Goal: Task Accomplishment & Management: Use online tool/utility

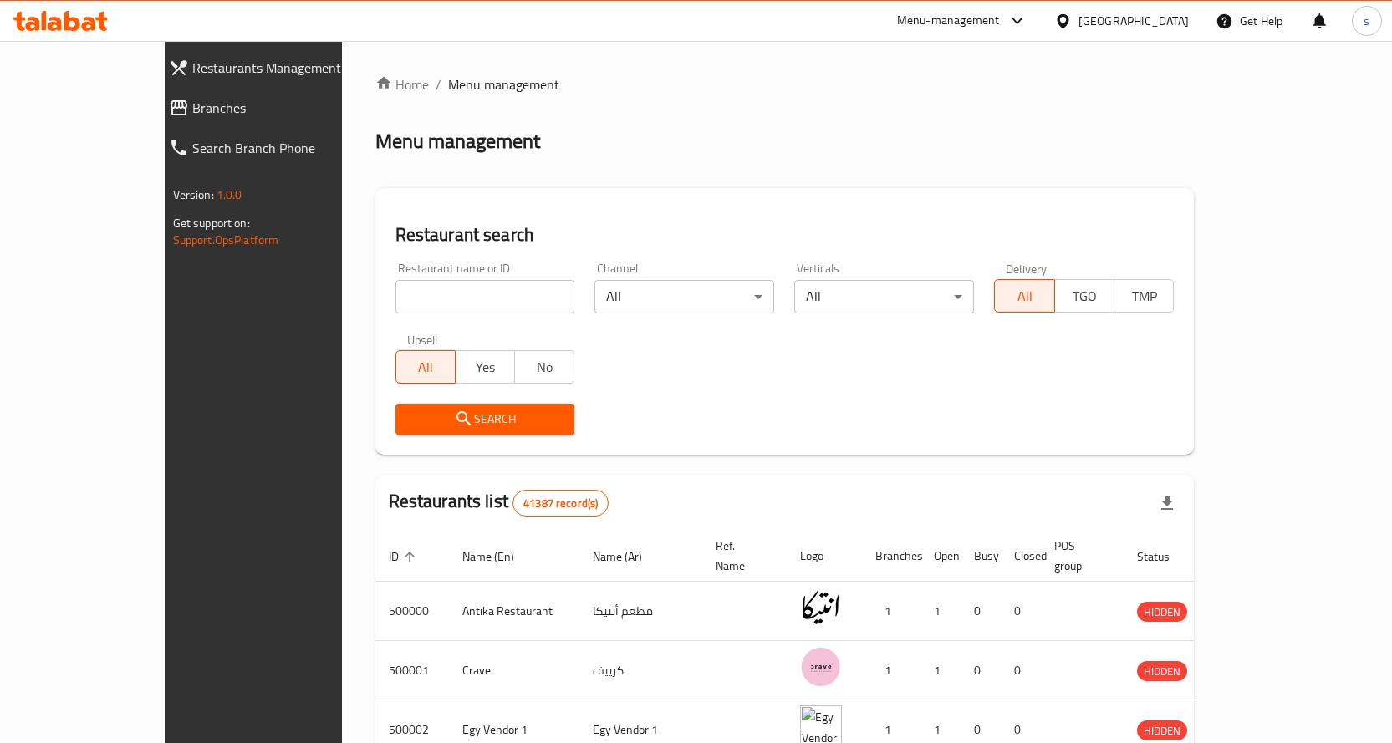
click at [192, 103] on span "Branches" at bounding box center [287, 108] width 191 height 20
click at [208, 100] on span "Branches" at bounding box center [296, 108] width 176 height 20
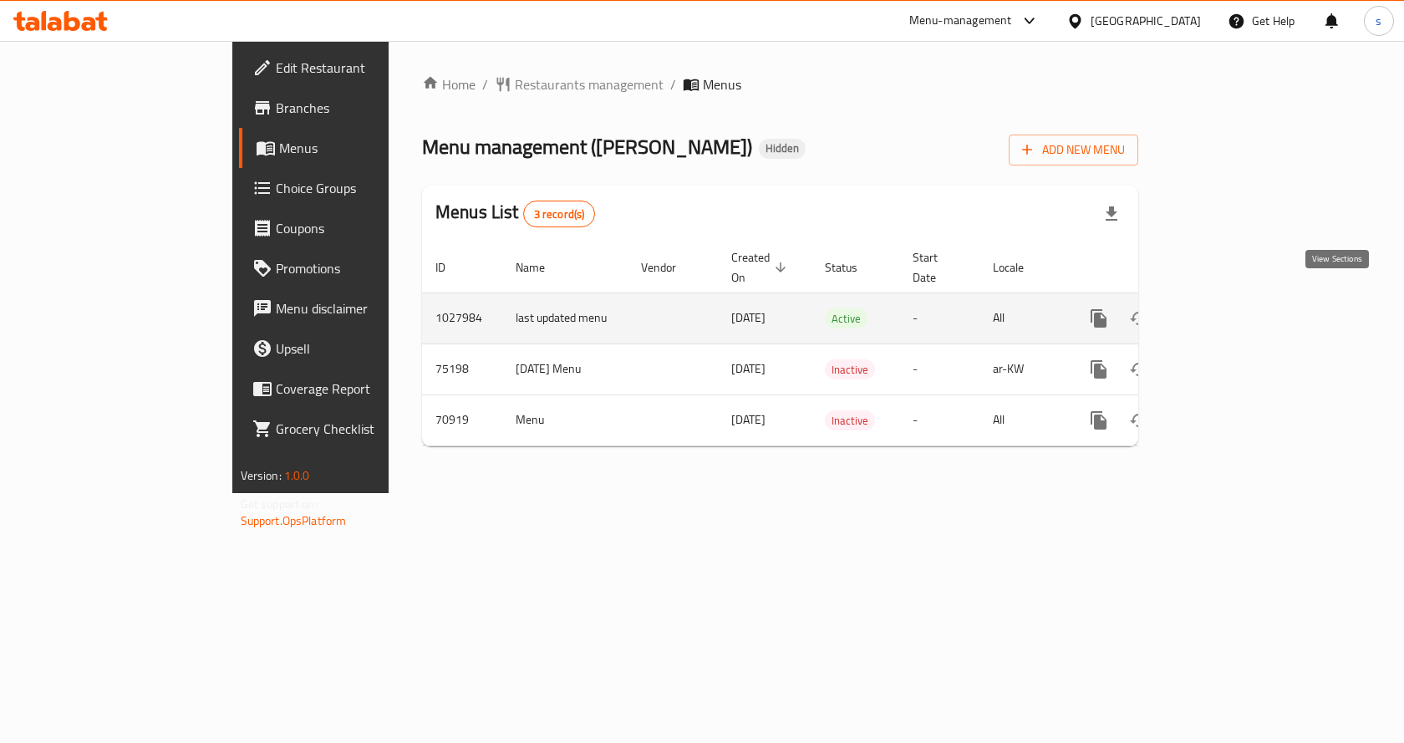
click at [1230, 308] on icon "enhanced table" at bounding box center [1220, 318] width 20 height 20
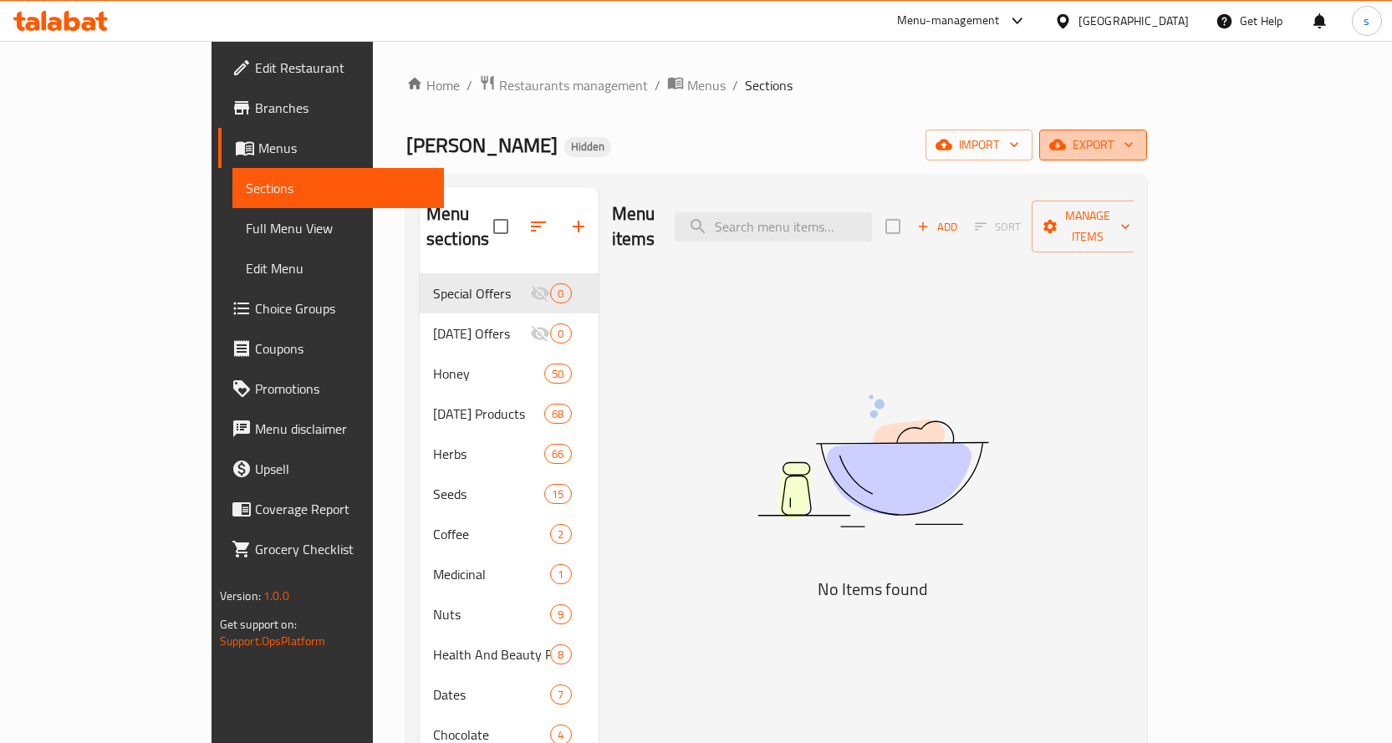
click at [1133, 141] on span "export" at bounding box center [1092, 145] width 81 height 21
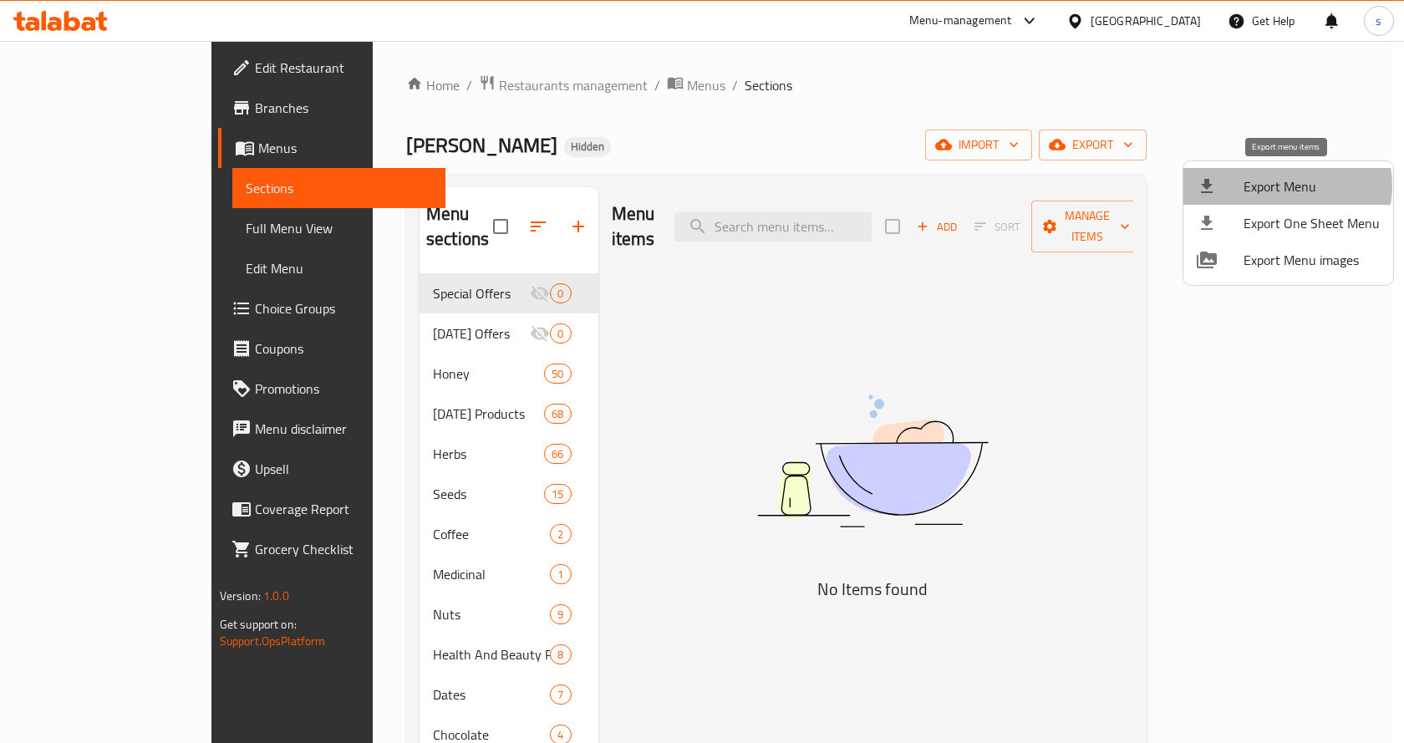
click at [1283, 186] on span "Export Menu" at bounding box center [1312, 186] width 136 height 20
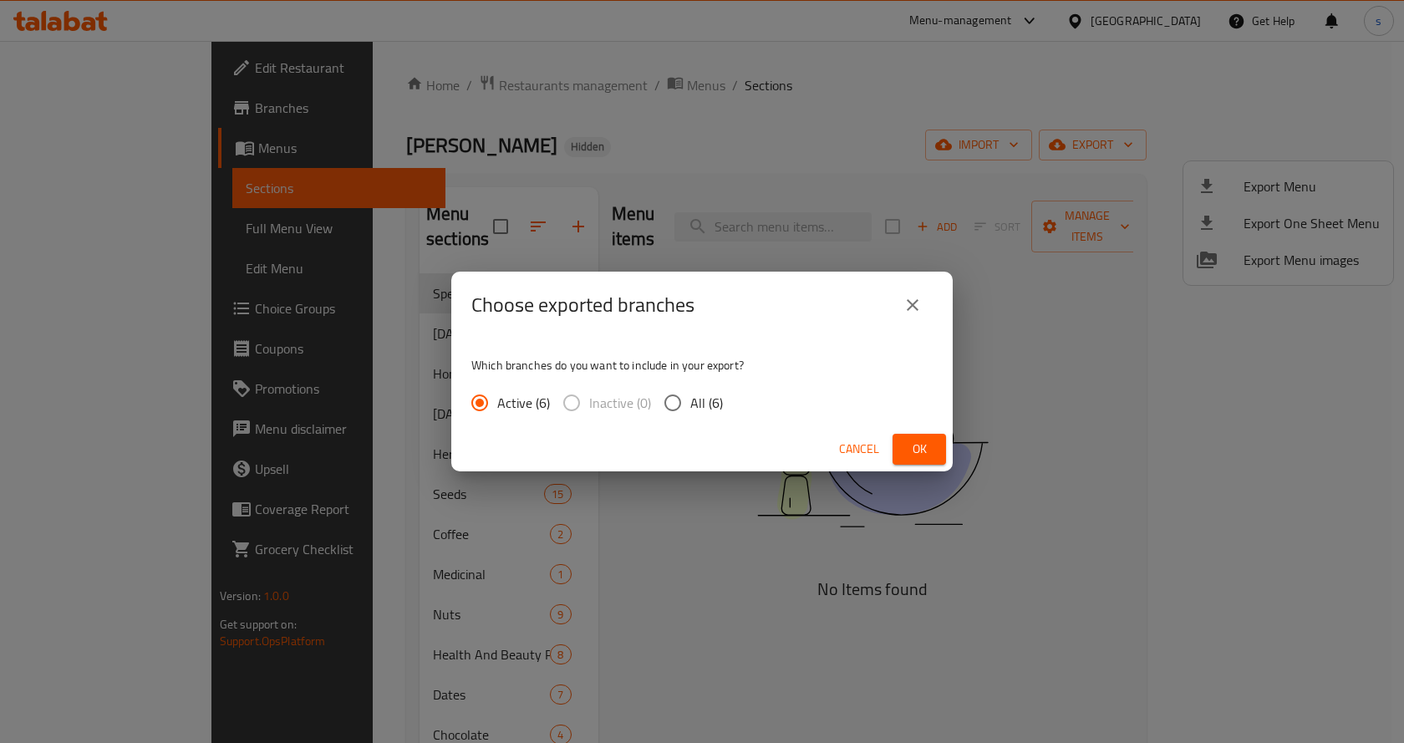
click at [669, 400] on input "All (6)" at bounding box center [672, 402] width 35 height 35
radio input "true"
click at [923, 447] on span "Ok" at bounding box center [919, 449] width 27 height 21
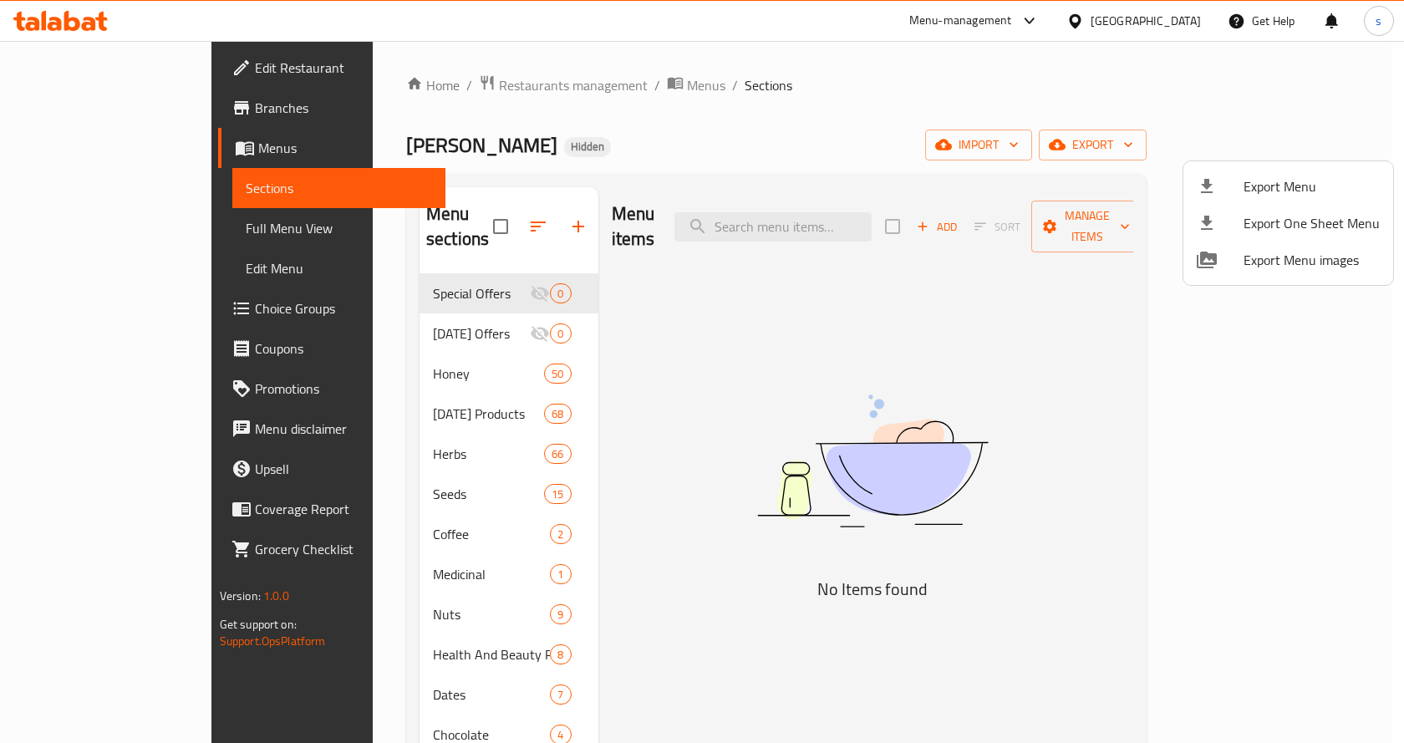
click at [108, 107] on div at bounding box center [702, 371] width 1404 height 743
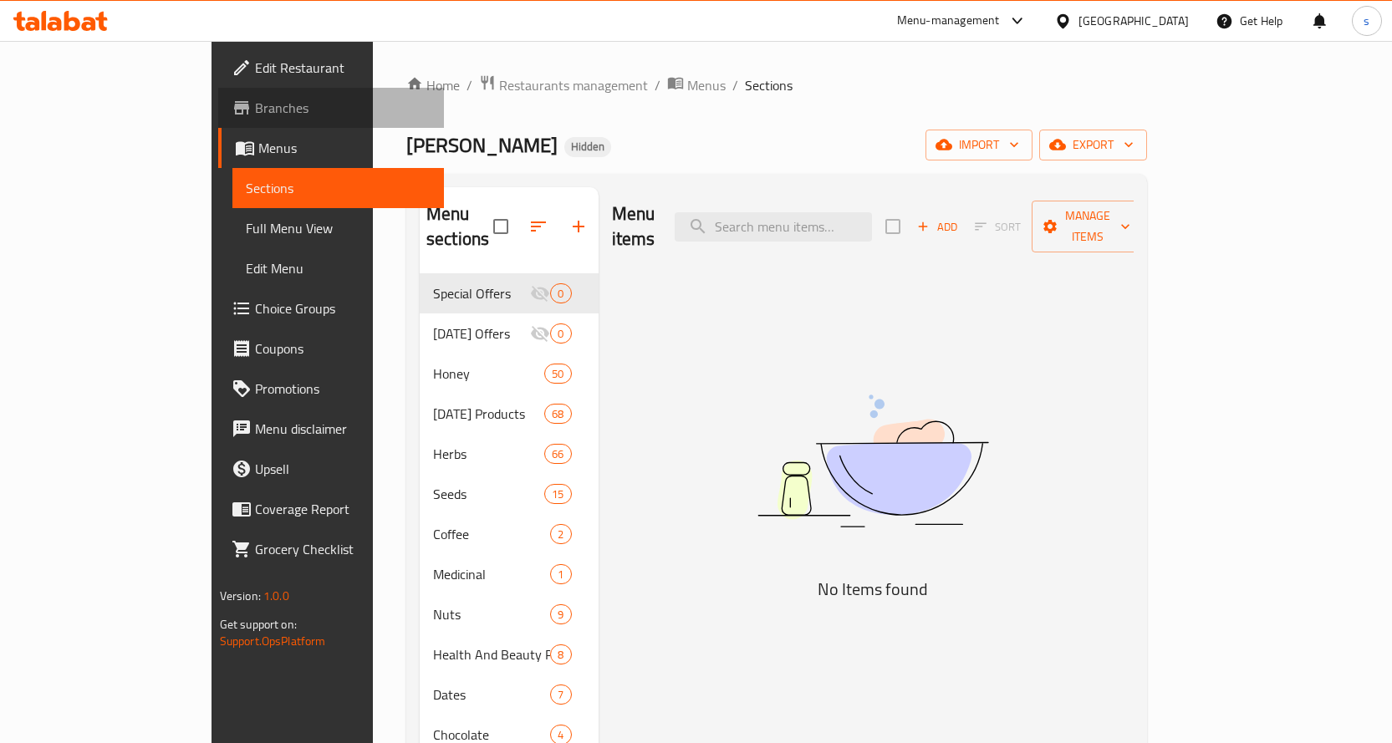
click at [255, 104] on span "Branches" at bounding box center [343, 108] width 176 height 20
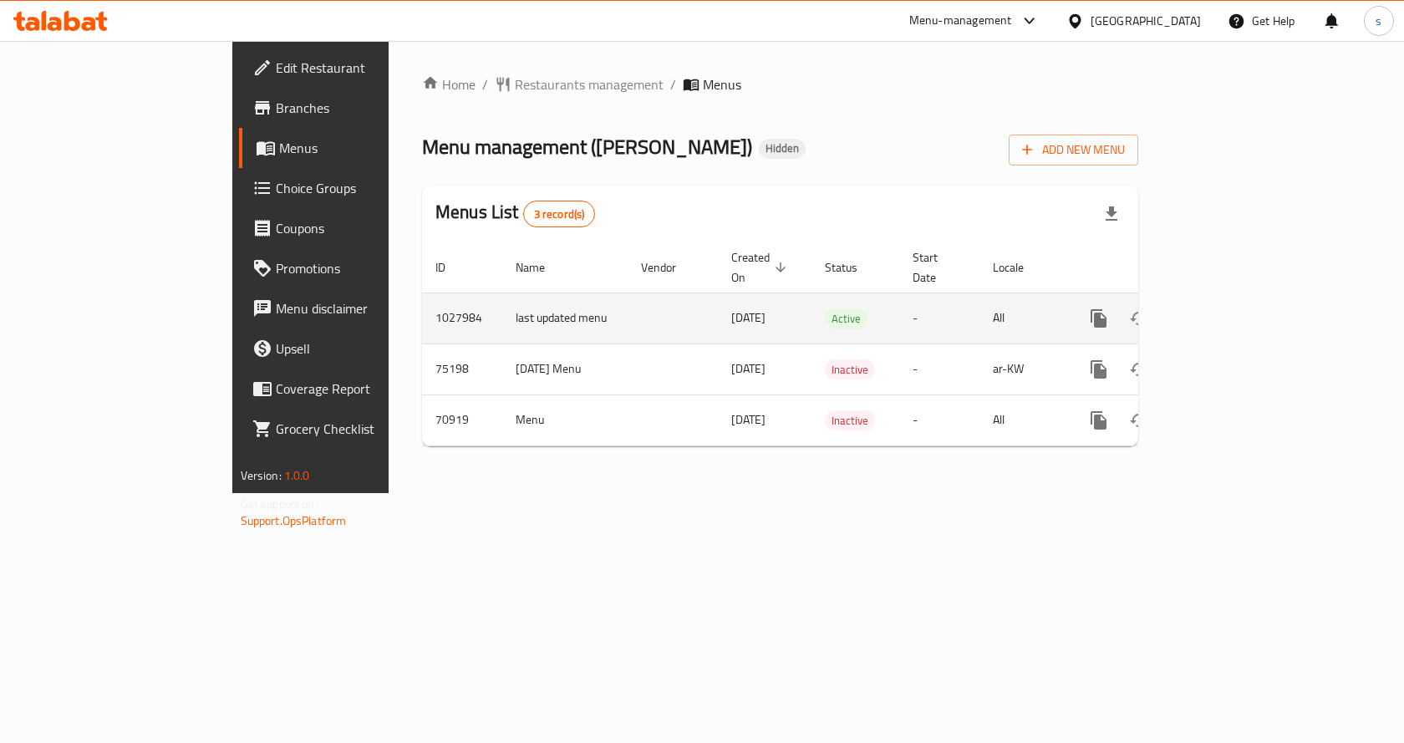
click at [850, 306] on td "Active" at bounding box center [856, 318] width 88 height 51
click at [1227, 311] on icon "enhanced table" at bounding box center [1219, 318] width 15 height 15
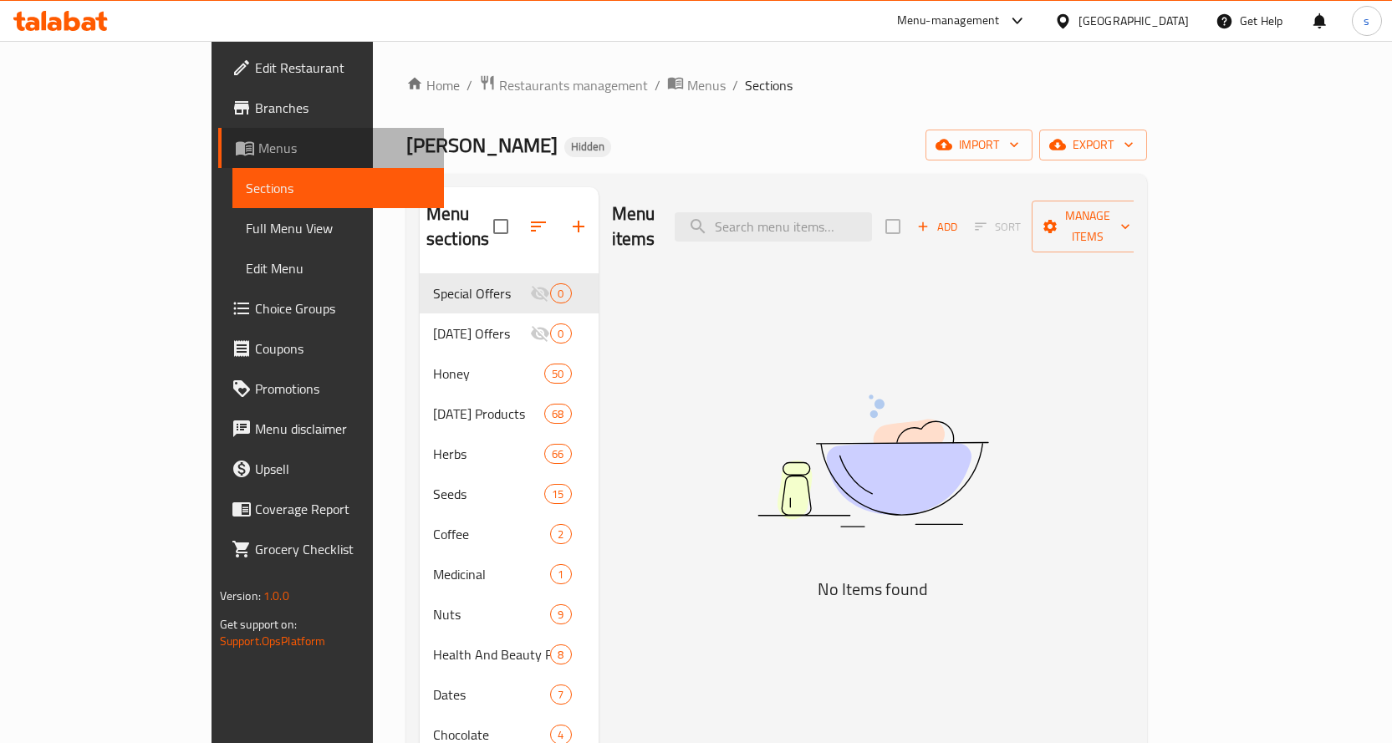
click at [258, 144] on span "Menus" at bounding box center [344, 148] width 172 height 20
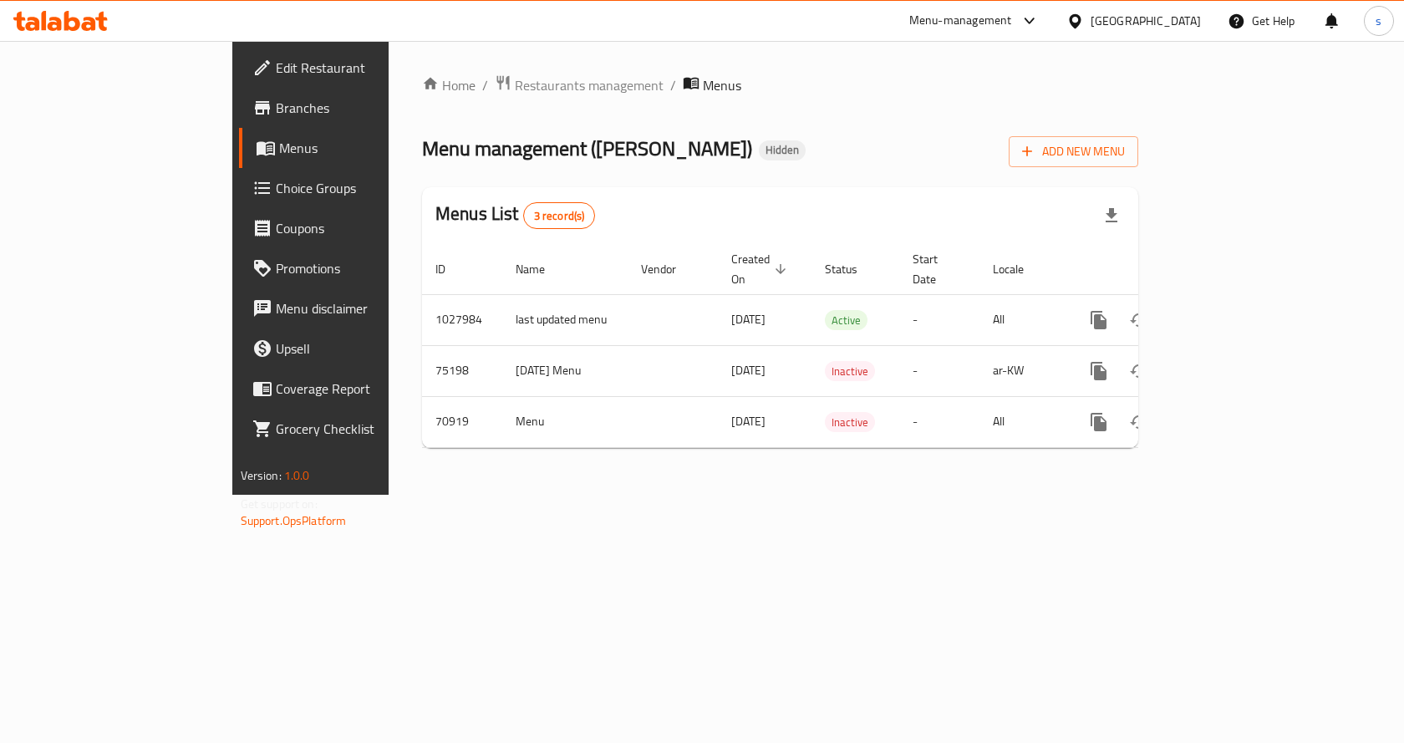
click at [276, 110] on span "Branches" at bounding box center [365, 108] width 178 height 20
click at [276, 102] on span "Branches" at bounding box center [365, 108] width 178 height 20
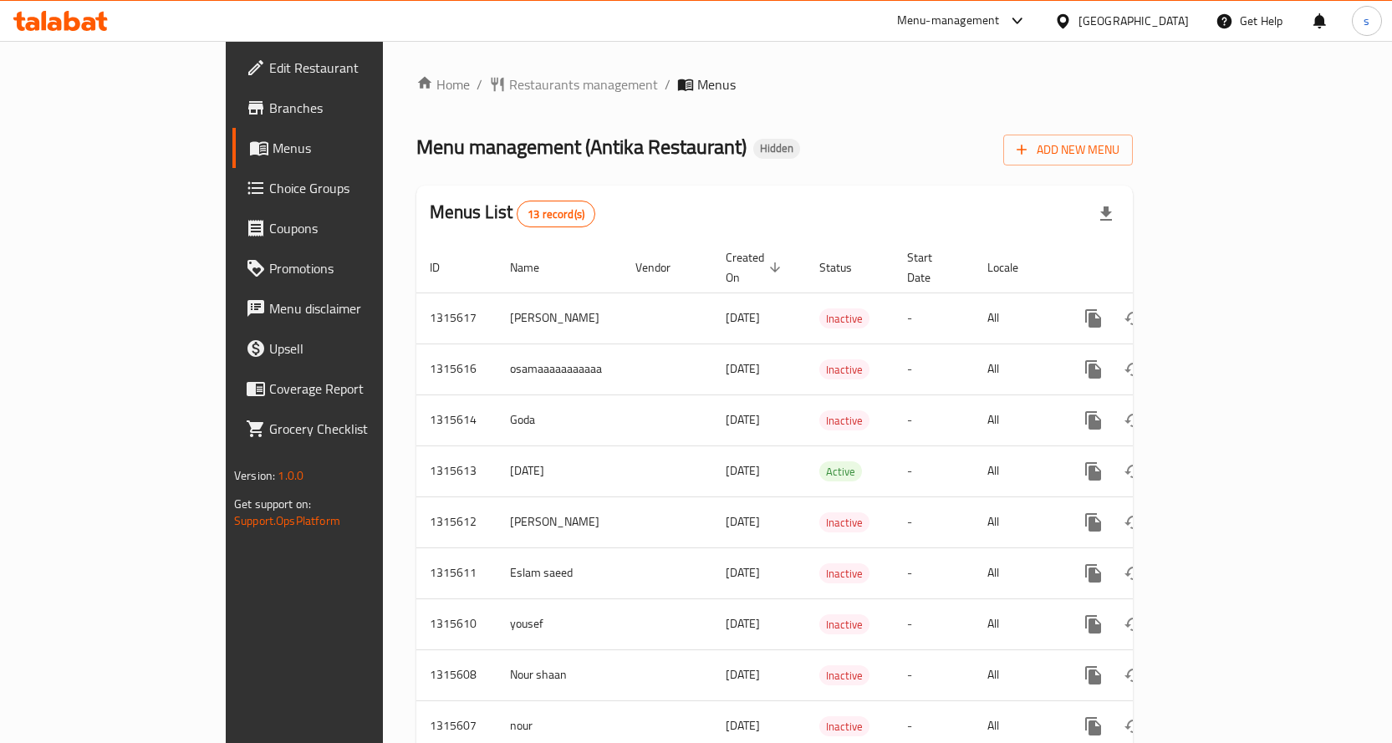
click at [269, 111] on span "Branches" at bounding box center [357, 108] width 176 height 20
click at [272, 145] on span "Menus" at bounding box center [358, 148] width 172 height 20
click at [269, 186] on span "Choice Groups" at bounding box center [357, 188] width 176 height 20
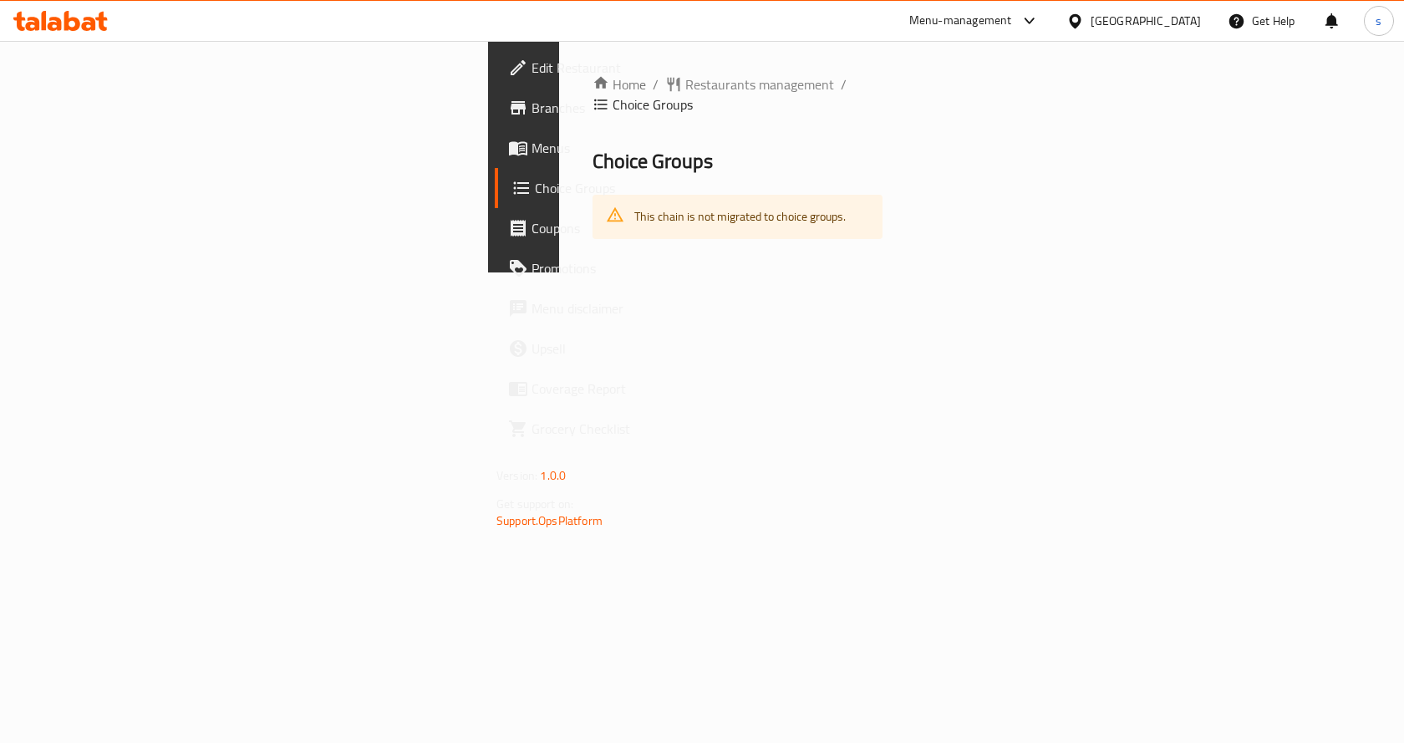
click at [532, 68] on span "Edit Restaurant" at bounding box center [621, 68] width 178 height 20
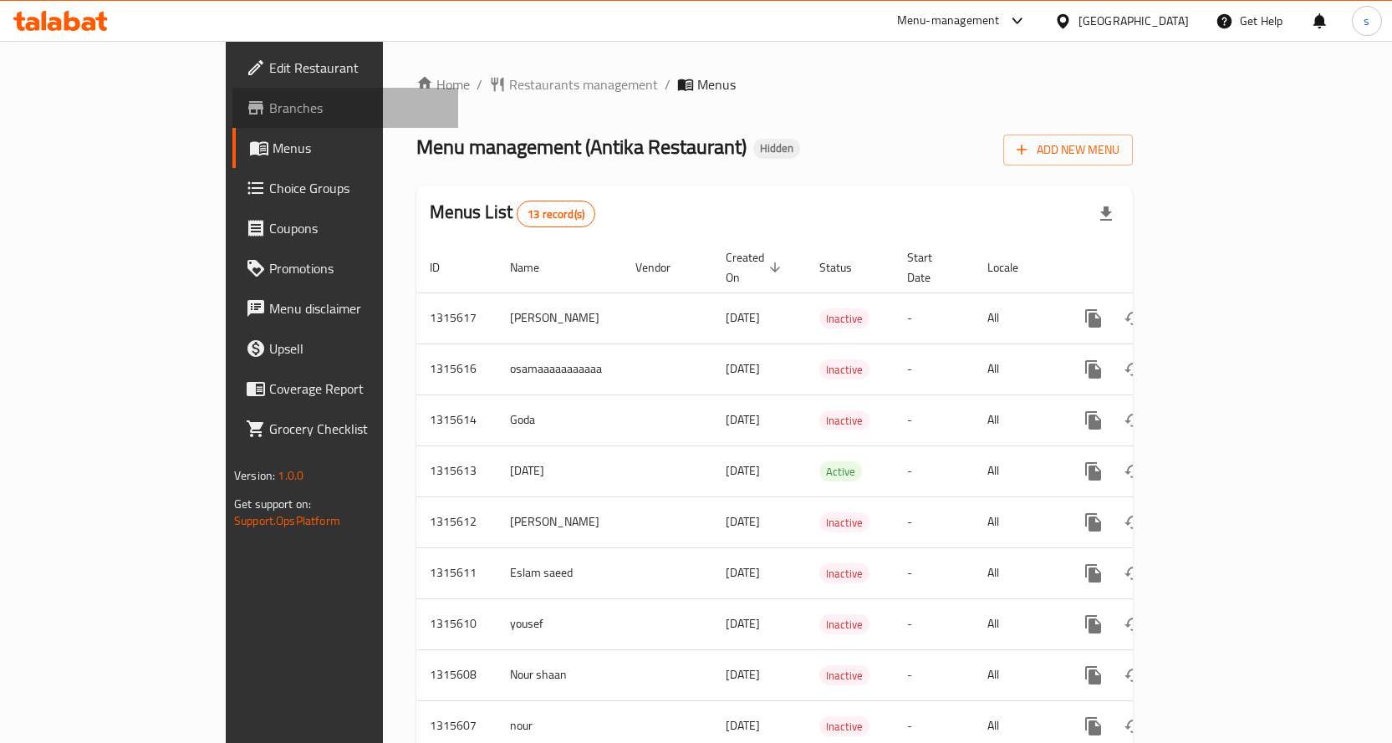
click at [269, 104] on span "Branches" at bounding box center [357, 108] width 176 height 20
